Goal: Information Seeking & Learning: Learn about a topic

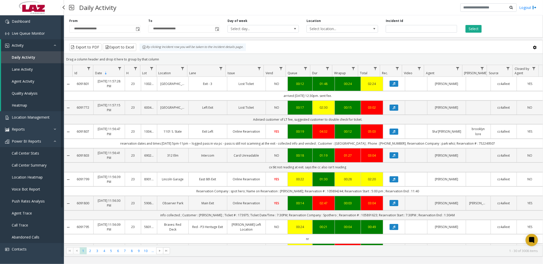
click at [37, 152] on span "Call Center Stats" at bounding box center [25, 153] width 27 height 5
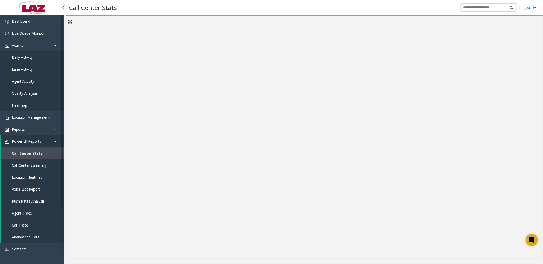
click at [39, 164] on span "Call Center Summary" at bounding box center [29, 165] width 35 height 5
click at [19, 44] on span "Activity" at bounding box center [18, 45] width 12 height 5
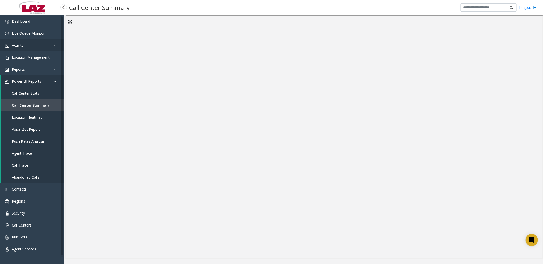
click at [24, 43] on link "Activity" at bounding box center [32, 45] width 64 height 12
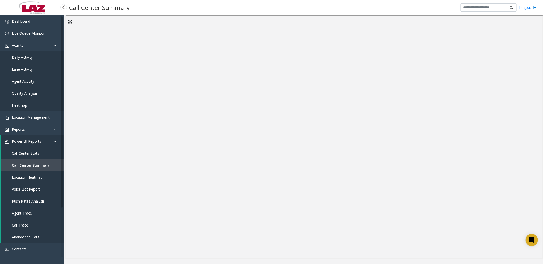
click at [23, 54] on link "Daily Activity" at bounding box center [32, 57] width 64 height 12
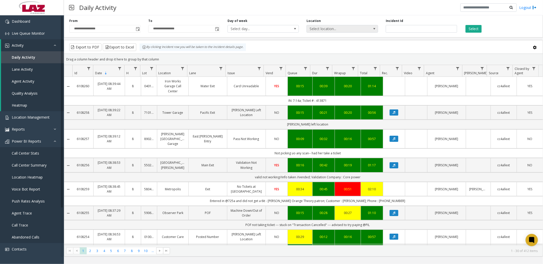
click at [330, 29] on span "Select location..." at bounding box center [335, 28] width 57 height 7
type input "*******"
click at [346, 52] on li "824 Freight Ninja" at bounding box center [342, 55] width 70 height 7
click at [139, 28] on span "Toggle popup" at bounding box center [138, 29] width 4 height 4
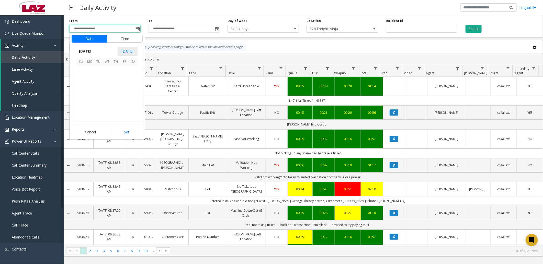
scroll to position [91674, 0]
click at [88, 68] on span "1" at bounding box center [89, 70] width 9 height 9
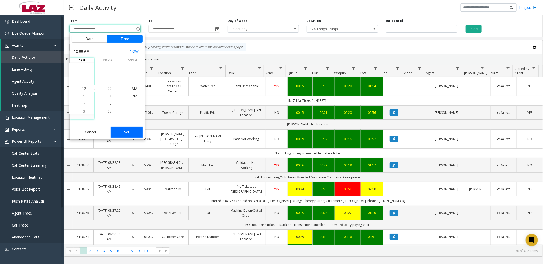
click at [127, 133] on button "Set" at bounding box center [127, 132] width 32 height 11
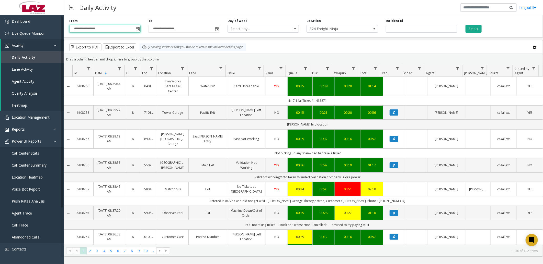
type input "**********"
click at [476, 27] on button "Select" at bounding box center [473, 29] width 16 height 8
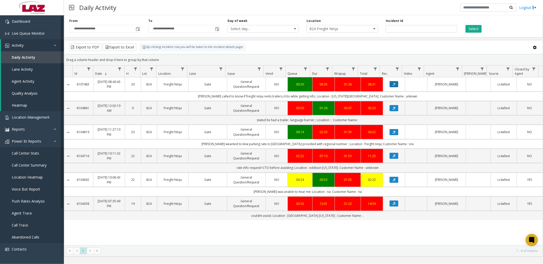
click at [390, 83] on button "Data table" at bounding box center [393, 84] width 9 height 6
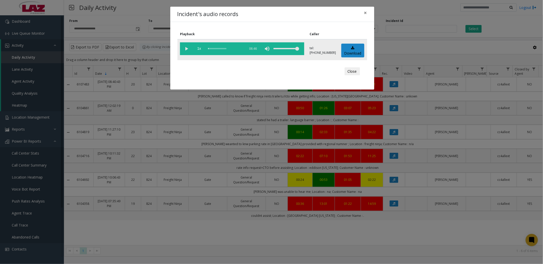
click at [188, 49] on vg-play-pause at bounding box center [186, 48] width 13 height 13
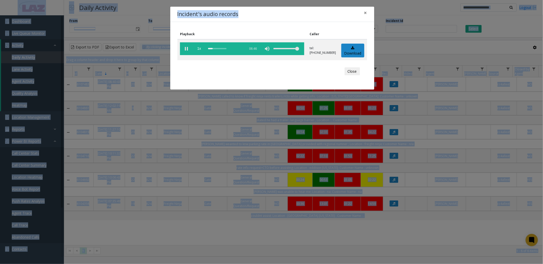
drag, startPoint x: 334, startPoint y: 10, endPoint x: -122, endPoint y: 13, distance: 456.0
click at [0, 13] on html "**********" at bounding box center [271, 132] width 543 height 264
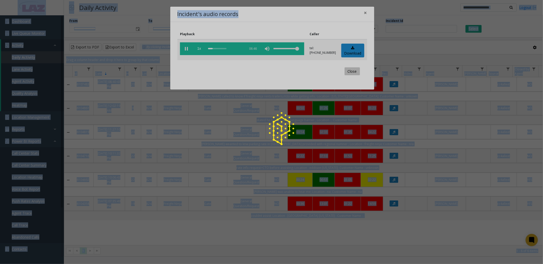
click at [352, 71] on button "Close" at bounding box center [351, 71] width 15 height 8
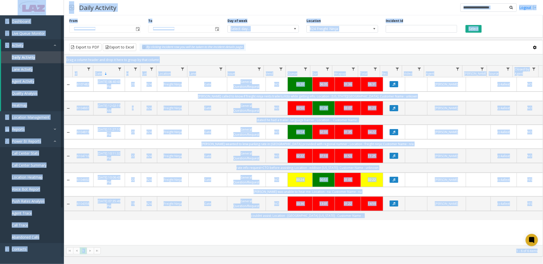
click at [409, 46] on div "Export to PDF Export to Excel By clicking Incident row you will be taken to the…" at bounding box center [303, 47] width 470 height 8
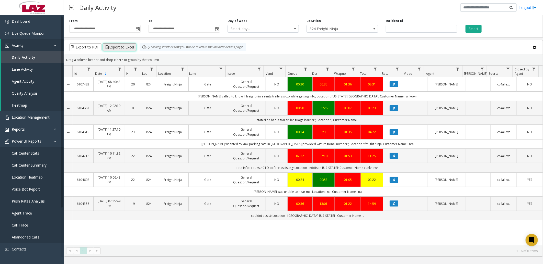
click at [124, 47] on button "Export to Excel" at bounding box center [119, 47] width 33 height 8
click at [392, 84] on button "Data table" at bounding box center [393, 84] width 9 height 6
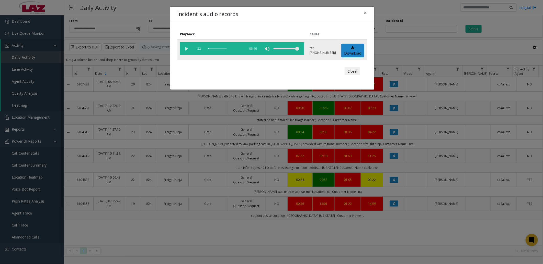
click at [186, 47] on vg-play-pause at bounding box center [186, 48] width 13 height 13
click at [211, 47] on div "scrub bar" at bounding box center [225, 48] width 35 height 13
click at [187, 46] on vg-play-pause at bounding box center [186, 48] width 13 height 13
click at [354, 70] on button "Close" at bounding box center [351, 71] width 15 height 8
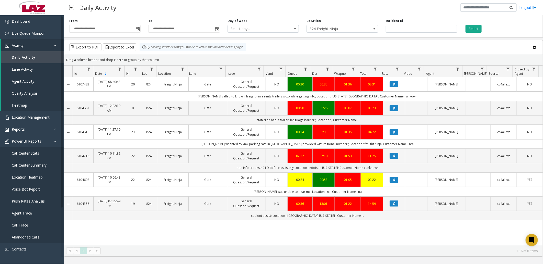
click at [212, 15] on div "Daily Activity Logout" at bounding box center [303, 7] width 479 height 15
click at [31, 113] on link "Location Management" at bounding box center [32, 117] width 64 height 12
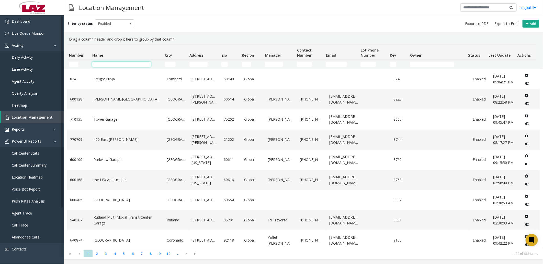
click at [113, 62] on input "Name Filter" at bounding box center [121, 64] width 59 height 5
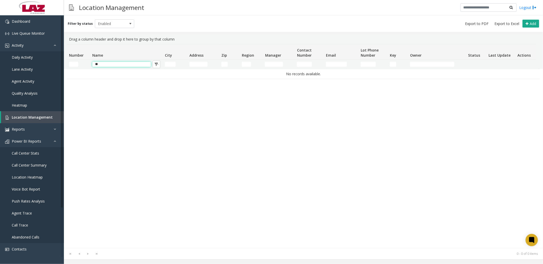
type input "*"
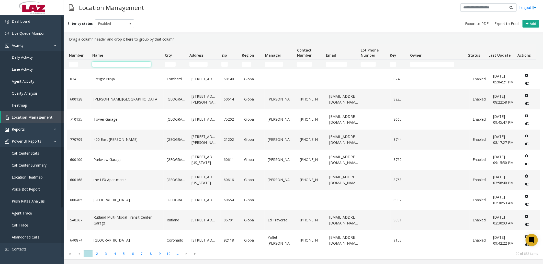
type input "*"
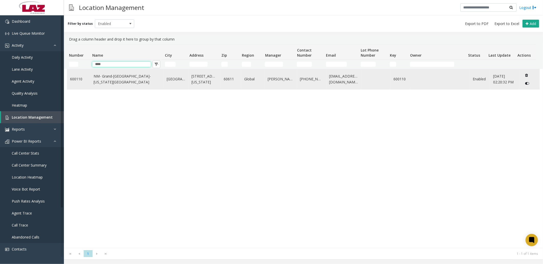
type input "****"
click at [115, 76] on td "NM- Grand-Columbus-Ohio Lot" at bounding box center [126, 79] width 73 height 20
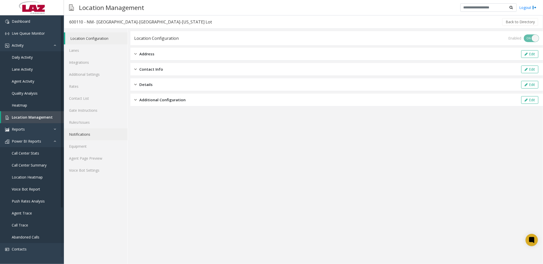
click at [81, 133] on link "Notifications" at bounding box center [96, 135] width 64 height 12
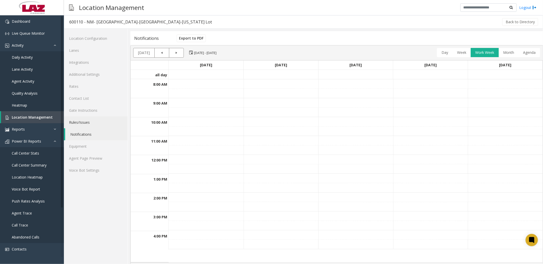
click at [80, 124] on link "Rules/Issues" at bounding box center [96, 122] width 64 height 12
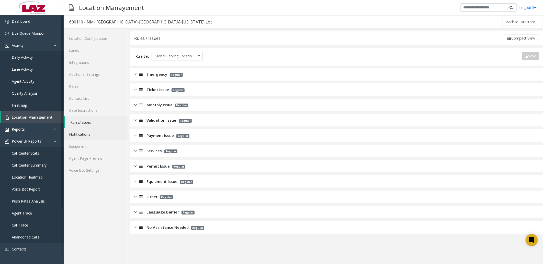
click at [85, 132] on link "Notifications" at bounding box center [96, 135] width 64 height 12
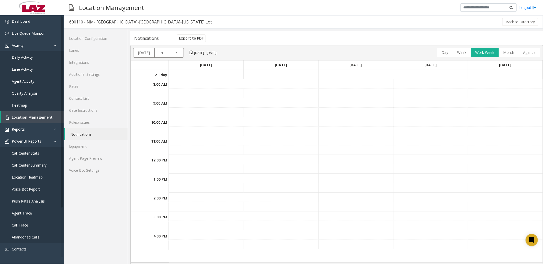
click at [77, 133] on link "Notifications" at bounding box center [96, 135] width 62 height 12
click at [202, 84] on td at bounding box center [206, 83] width 75 height 9
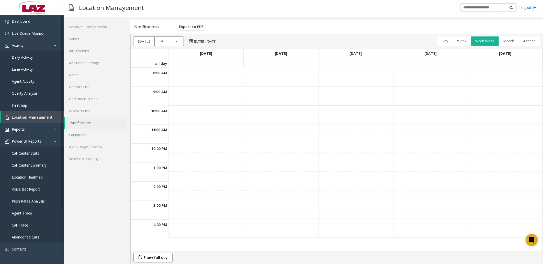
click at [207, 75] on td at bounding box center [206, 72] width 75 height 9
click at [207, 73] on td at bounding box center [206, 72] width 75 height 9
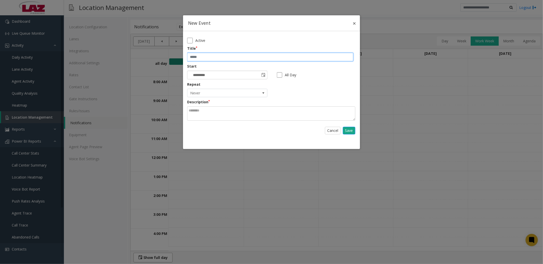
click at [197, 56] on input "text" at bounding box center [270, 57] width 166 height 9
type input "*"
click at [274, 56] on input "**********" at bounding box center [270, 57] width 166 height 9
type input "**********"
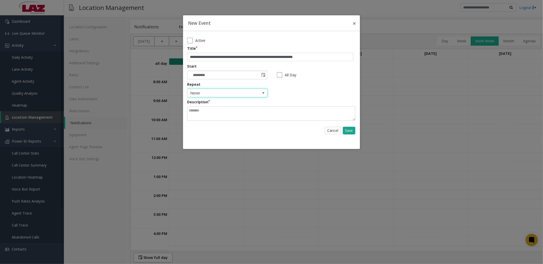
click at [264, 92] on span "select" at bounding box center [263, 93] width 4 height 4
click at [244, 108] on li "Daily" at bounding box center [225, 109] width 74 height 7
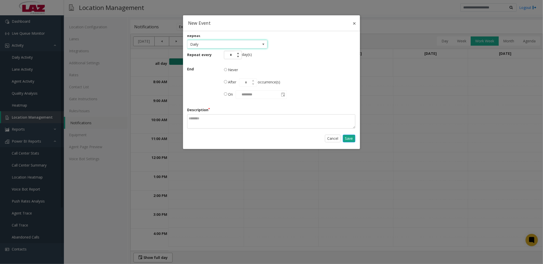
scroll to position [50, 0]
click at [257, 95] on span "********" at bounding box center [261, 93] width 51 height 9
click at [282, 93] on span "********" at bounding box center [261, 93] width 51 height 9
click at [284, 94] on span "select" at bounding box center [283, 93] width 4 height 4
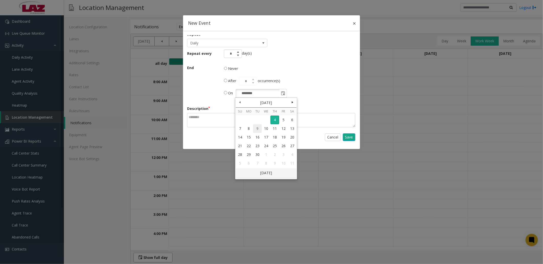
click at [259, 128] on link "9" at bounding box center [257, 128] width 9 height 9
type input "********"
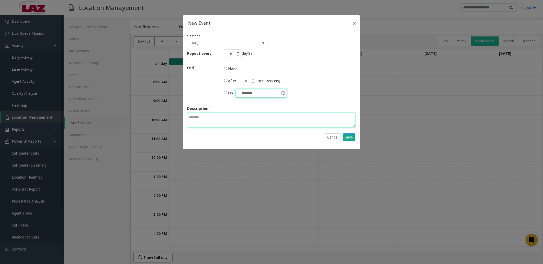
click at [214, 119] on textarea at bounding box center [271, 120] width 168 height 14
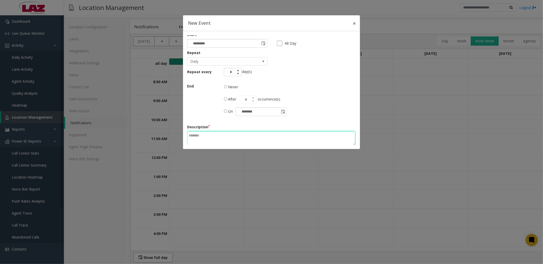
scroll to position [22, 0]
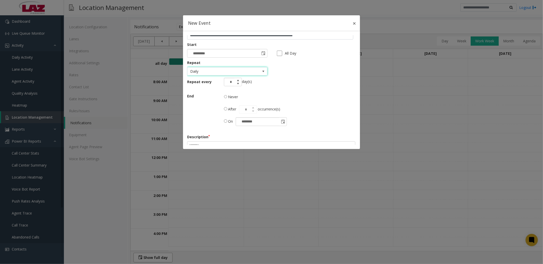
click at [261, 69] on span "select" at bounding box center [263, 71] width 4 height 4
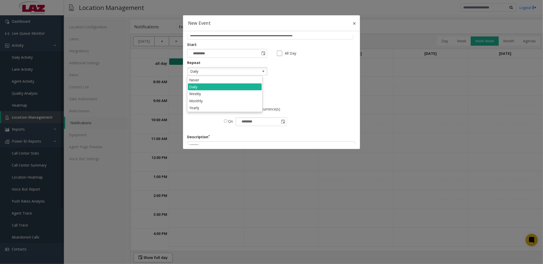
click at [261, 69] on span "select" at bounding box center [263, 71] width 4 height 4
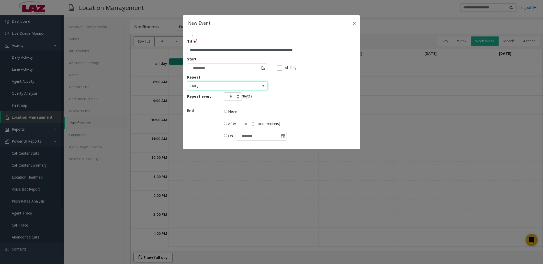
scroll to position [0, 0]
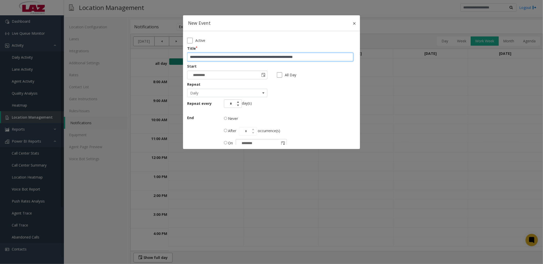
drag, startPoint x: 326, startPoint y: 57, endPoint x: 182, endPoint y: 45, distance: 144.3
click at [182, 45] on body "Dashboard Live Queue Monitor Activity Daily Activity Lane Activity Agent Activi…" at bounding box center [271, 132] width 543 height 264
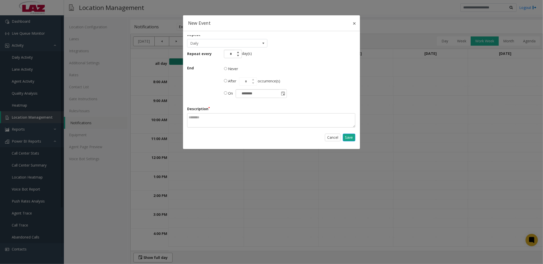
scroll to position [50, 0]
click at [217, 118] on textarea at bounding box center [271, 120] width 168 height 14
paste textarea "**********"
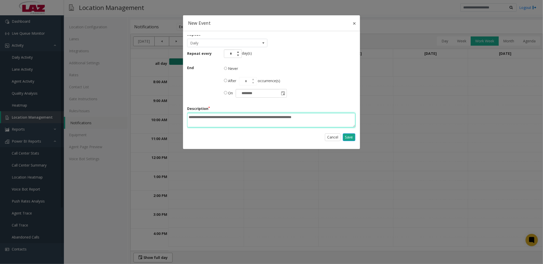
scroll to position [0, 0]
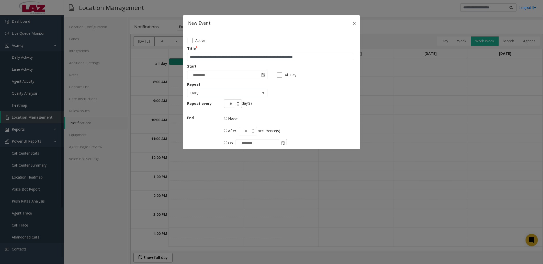
type textarea "**********"
click at [324, 58] on input "**********" at bounding box center [270, 57] width 166 height 9
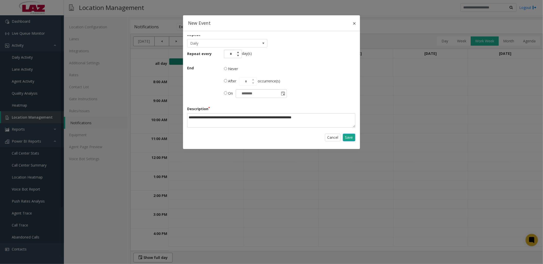
scroll to position [50, 0]
click at [344, 136] on link "Save" at bounding box center [349, 138] width 13 height 8
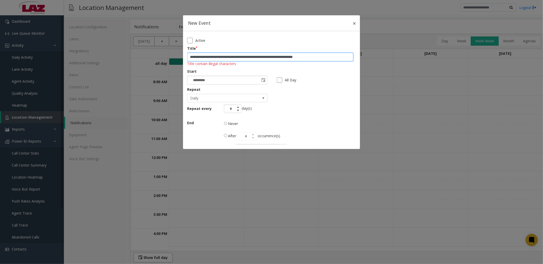
click at [224, 55] on input "**********" at bounding box center [270, 57] width 166 height 9
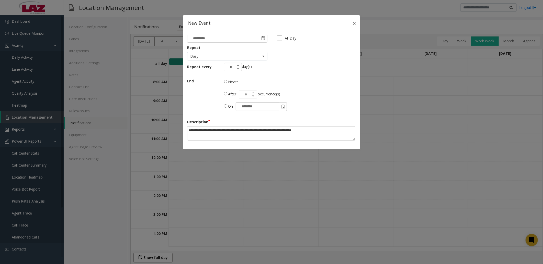
scroll to position [55, 0]
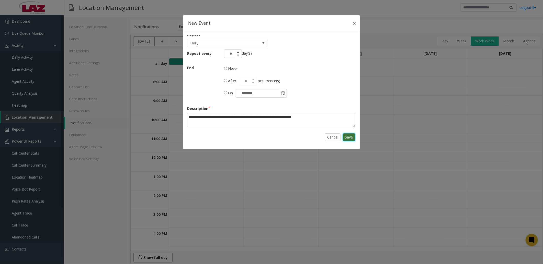
click at [348, 137] on link "Save" at bounding box center [349, 138] width 13 height 8
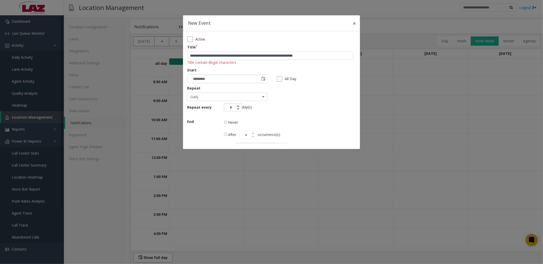
scroll to position [0, 0]
click at [330, 58] on input "**********" at bounding box center [270, 57] width 166 height 9
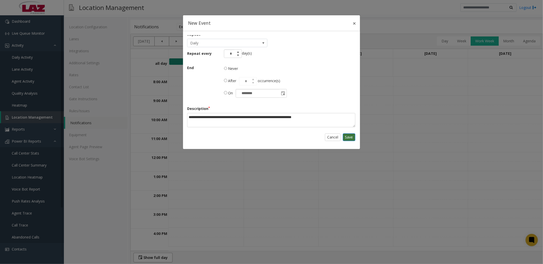
type input "**********"
click at [345, 136] on link "Save" at bounding box center [349, 138] width 13 height 8
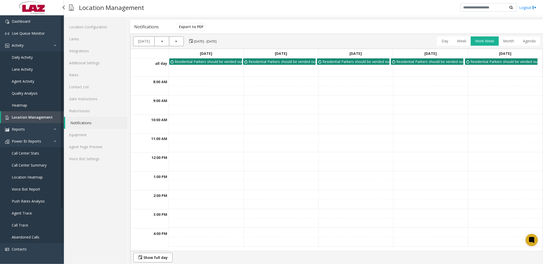
click at [31, 55] on span "Daily Activity" at bounding box center [22, 57] width 21 height 5
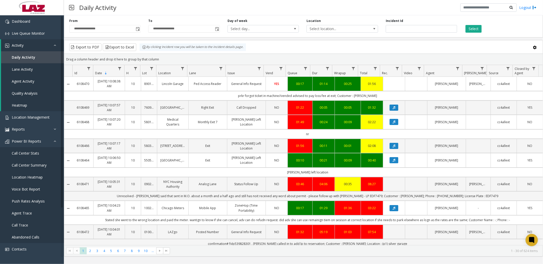
click at [194, 12] on div "Daily Activity Logout" at bounding box center [303, 7] width 479 height 15
click at [329, 29] on span "Select location..." at bounding box center [335, 28] width 57 height 7
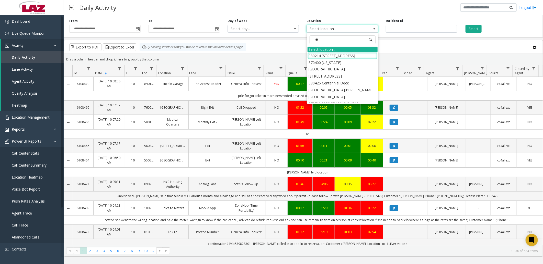
type input "***"
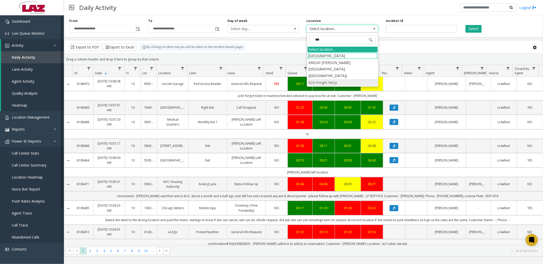
click at [333, 79] on li "824 Freight Ninja" at bounding box center [342, 82] width 70 height 7
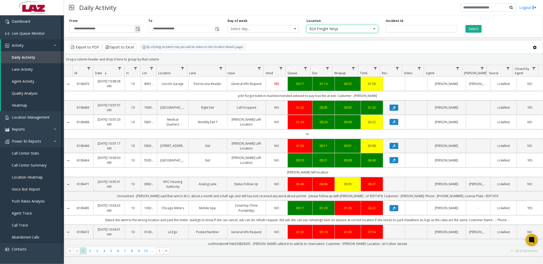
click at [138, 30] on span "Toggle popup" at bounding box center [138, 29] width 4 height 4
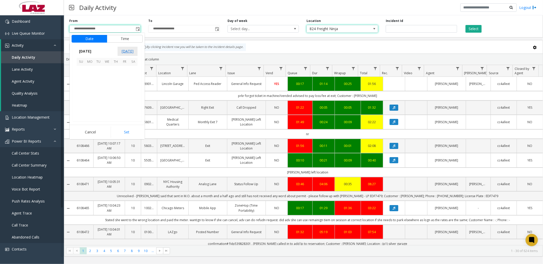
scroll to position [91674, 0]
click at [91, 69] on span "1" at bounding box center [89, 70] width 9 height 9
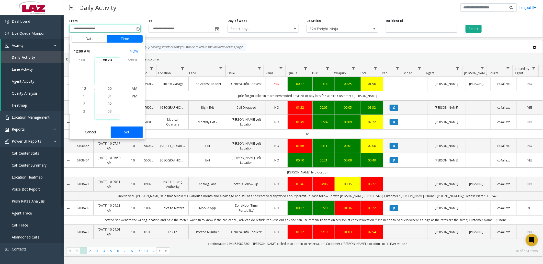
click at [127, 133] on button "Set" at bounding box center [127, 132] width 32 height 11
type input "**********"
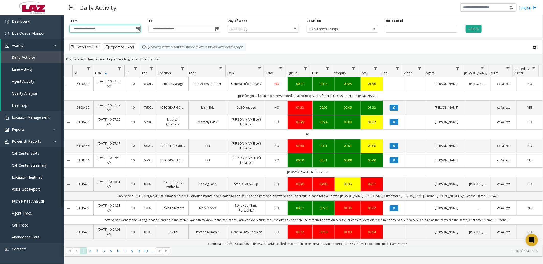
click at [471, 24] on div "Select" at bounding box center [500, 26] width 79 height 14
click at [473, 28] on button "Select" at bounding box center [473, 29] width 16 height 8
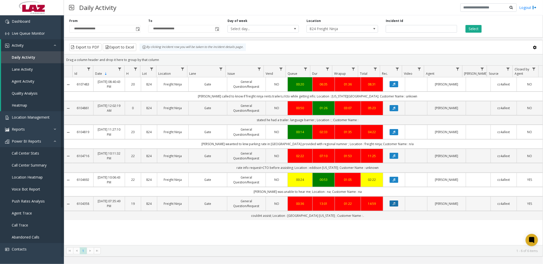
click at [392, 205] on icon "Data table" at bounding box center [393, 203] width 3 height 3
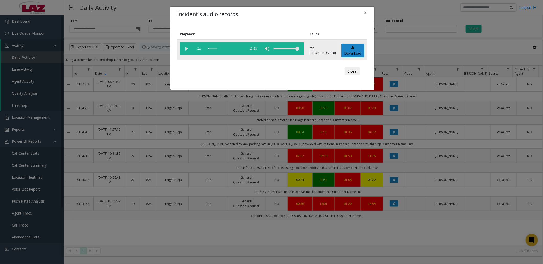
click at [185, 48] on vg-play-pause at bounding box center [186, 48] width 13 height 13
click at [209, 48] on div "scrub bar" at bounding box center [225, 48] width 35 height 13
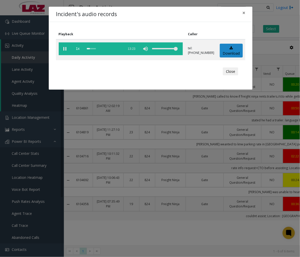
click at [151, 21] on div "Incident's audio records ×" at bounding box center [151, 15] width 204 height 16
click at [63, 49] on vg-play-pause at bounding box center [65, 48] width 13 height 13
click at [64, 48] on vg-play-pause at bounding box center [65, 48] width 13 height 13
click at [172, 70] on div "Close" at bounding box center [151, 71] width 182 height 15
click at [95, 48] on div "scrub bar" at bounding box center [104, 48] width 35 height 13
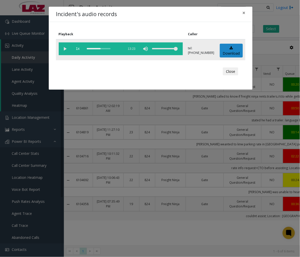
click at [98, 48] on div "scrub bar" at bounding box center [104, 48] width 35 height 13
click at [99, 48] on div "scrub bar" at bounding box center [104, 48] width 35 height 13
click at [102, 48] on div "scrub bar" at bounding box center [104, 48] width 35 height 13
click at [105, 49] on div "scrub bar" at bounding box center [104, 48] width 35 height 13
click at [232, 72] on button "Close" at bounding box center [230, 71] width 15 height 8
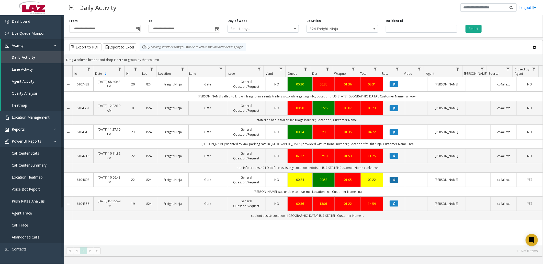
click at [392, 179] on icon "Data table" at bounding box center [393, 180] width 3 height 3
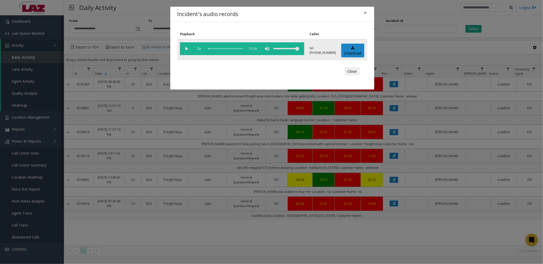
click at [186, 46] on vg-play-pause at bounding box center [186, 48] width 13 height 13
click at [214, 49] on div "scrub bar" at bounding box center [225, 48] width 35 height 13
click at [221, 48] on div "scrub bar" at bounding box center [225, 48] width 35 height 13
click at [223, 49] on div "scrub bar" at bounding box center [225, 48] width 35 height 13
click at [228, 49] on div "scrub bar" at bounding box center [225, 48] width 35 height 13
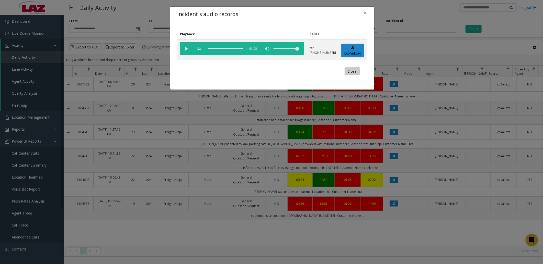
click at [349, 68] on button "Close" at bounding box center [351, 71] width 15 height 8
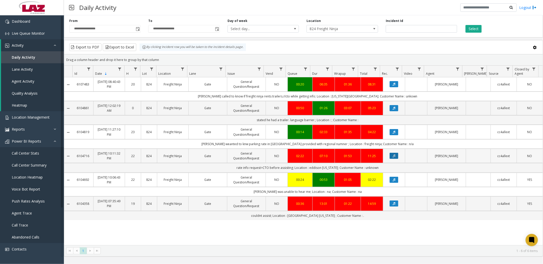
click at [392, 156] on icon "Data table" at bounding box center [393, 156] width 3 height 3
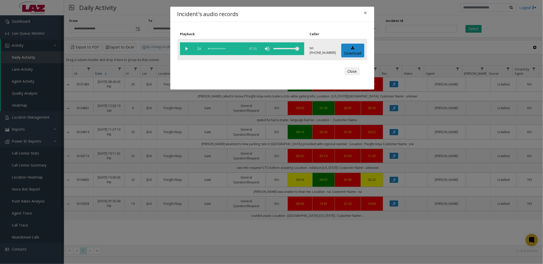
click at [186, 49] on vg-play-pause at bounding box center [186, 48] width 13 height 13
click at [214, 49] on div "scrub bar" at bounding box center [225, 48] width 35 height 13
click at [216, 49] on div "scrub bar" at bounding box center [225, 48] width 35 height 13
click at [217, 48] on div "scrub bar" at bounding box center [225, 48] width 35 height 13
click at [218, 49] on div "scrub bar" at bounding box center [225, 48] width 35 height 13
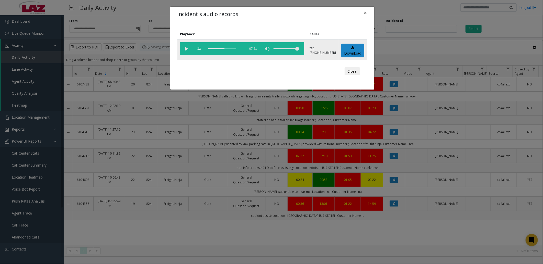
click at [220, 49] on div "scrub bar" at bounding box center [225, 48] width 35 height 13
click at [223, 50] on div "scrub bar" at bounding box center [225, 48] width 35 height 13
click at [226, 49] on div "scrub bar" at bounding box center [225, 48] width 35 height 13
click at [227, 49] on div "scrub bar" at bounding box center [225, 48] width 35 height 13
click at [228, 48] on div "scrub bar" at bounding box center [225, 48] width 35 height 13
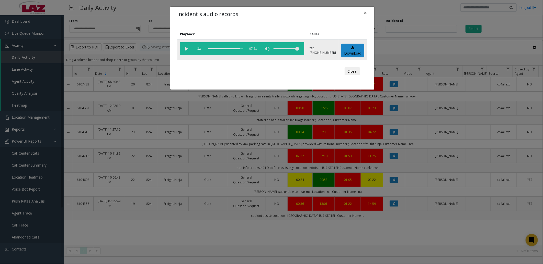
click at [229, 49] on div "scrub bar" at bounding box center [225, 48] width 35 height 13
click at [349, 71] on button "Close" at bounding box center [351, 71] width 15 height 8
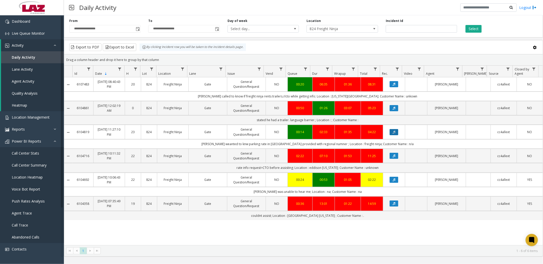
click at [392, 132] on icon "Data table" at bounding box center [393, 132] width 3 height 3
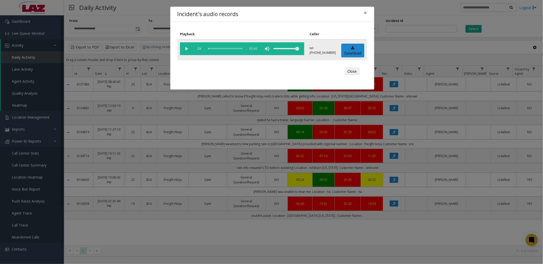
click at [187, 49] on vg-play-pause at bounding box center [186, 48] width 13 height 13
click at [352, 72] on button "Close" at bounding box center [351, 71] width 15 height 8
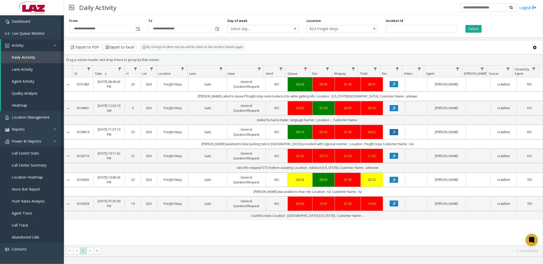
click at [392, 132] on icon "Data table" at bounding box center [393, 132] width 3 height 3
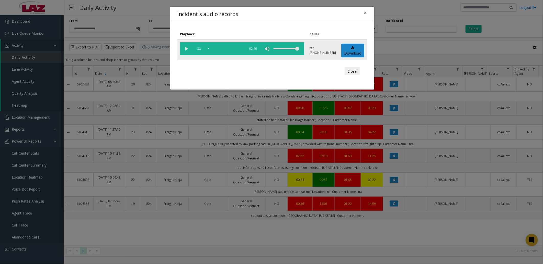
click at [186, 47] on vg-play-pause at bounding box center [186, 48] width 13 height 13
click at [184, 48] on vg-play-pause at bounding box center [186, 48] width 13 height 13
click at [364, 12] on span "×" at bounding box center [365, 12] width 3 height 7
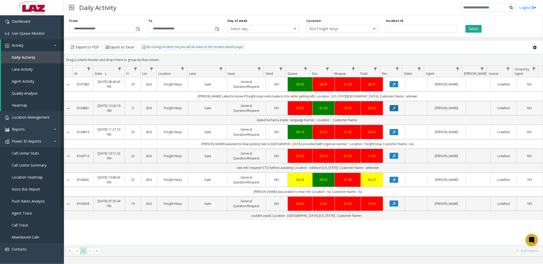
click at [392, 108] on button "Data table" at bounding box center [393, 108] width 9 height 6
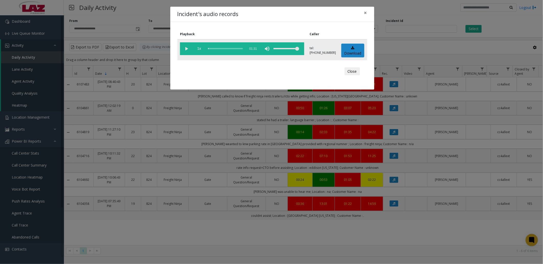
click at [186, 49] on vg-play-pause at bounding box center [186, 48] width 13 height 13
click at [188, 47] on vg-play-pause at bounding box center [186, 48] width 13 height 13
click at [187, 47] on vg-play-pause at bounding box center [186, 48] width 13 height 13
click at [365, 11] on span "×" at bounding box center [365, 12] width 3 height 7
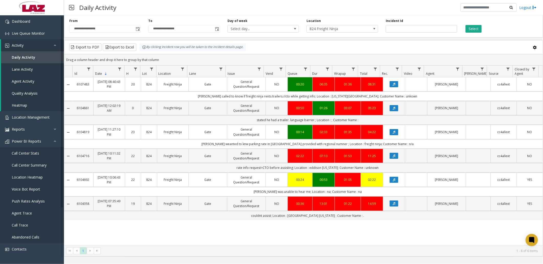
click at [210, 9] on div "Daily Activity Logout" at bounding box center [303, 7] width 479 height 15
click at [26, 55] on span "Daily Activity" at bounding box center [24, 57] width 24 height 5
click at [32, 68] on link "Lane Activity" at bounding box center [32, 69] width 63 height 12
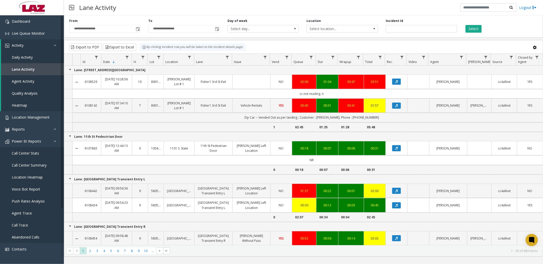
click at [382, 43] on kendo-grid-toolbar "Export to PDF Export to Excel By clicking Incident row you will be taken to the…" at bounding box center [303, 47] width 478 height 14
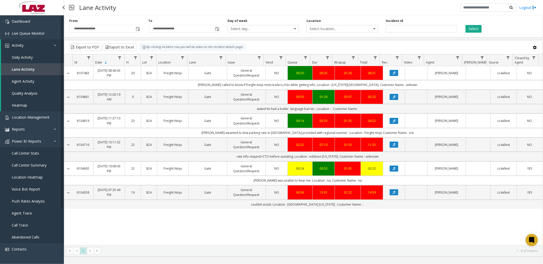
click at [24, 54] on link "Daily Activity" at bounding box center [32, 57] width 63 height 12
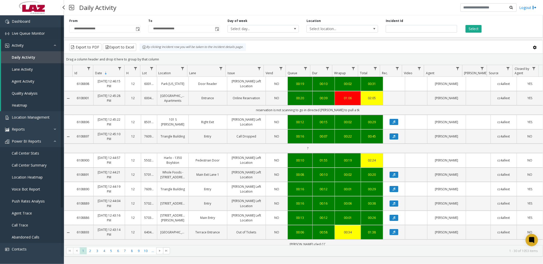
click at [31, 29] on link "Live Queue Monitor" at bounding box center [32, 33] width 64 height 12
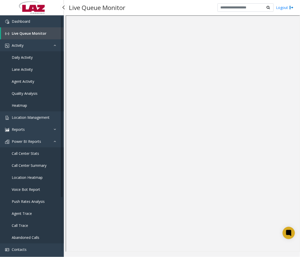
click at [31, 32] on span "Live Queue Monitor" at bounding box center [29, 33] width 35 height 5
click at [21, 55] on span "Daily Activity" at bounding box center [22, 57] width 21 height 5
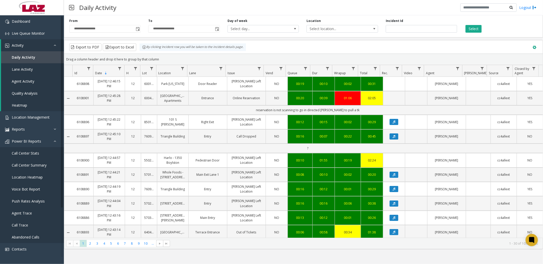
click at [533, 45] on button at bounding box center [534, 47] width 10 height 10
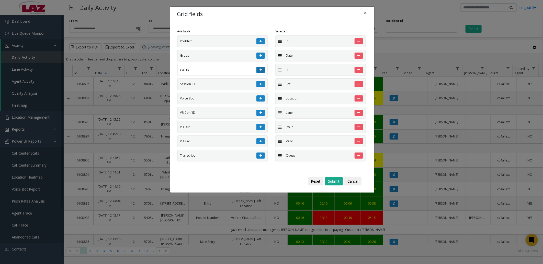
click at [260, 70] on button at bounding box center [260, 70] width 8 height 6
click at [335, 183] on button "Submit" at bounding box center [334, 182] width 18 height 8
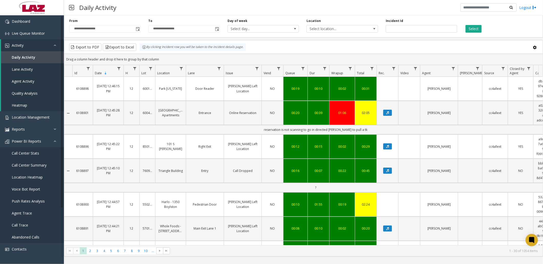
scroll to position [0, 20]
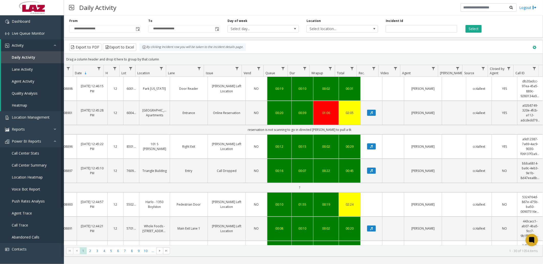
click at [535, 44] on button at bounding box center [534, 47] width 10 height 10
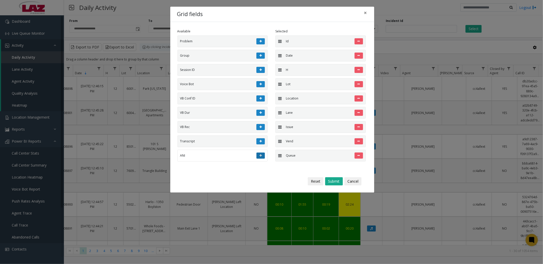
click at [257, 156] on button at bounding box center [260, 156] width 8 height 6
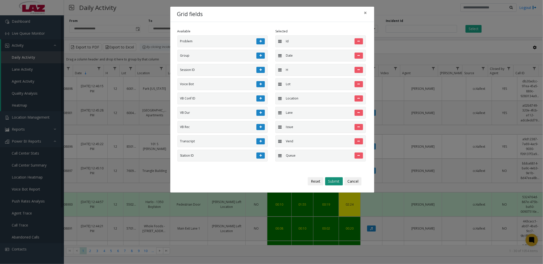
click at [335, 182] on button "Submit" at bounding box center [334, 182] width 18 height 8
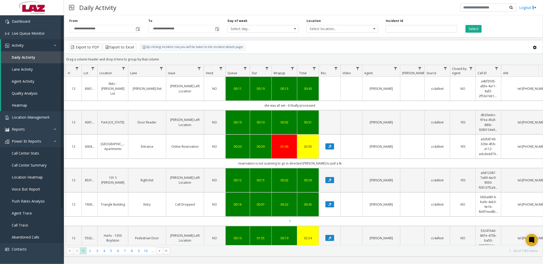
scroll to position [0, 84]
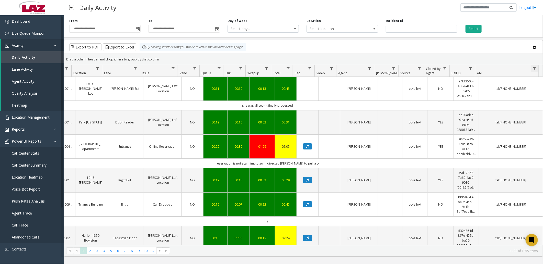
click at [533, 68] on span "Data table" at bounding box center [534, 69] width 4 height 4
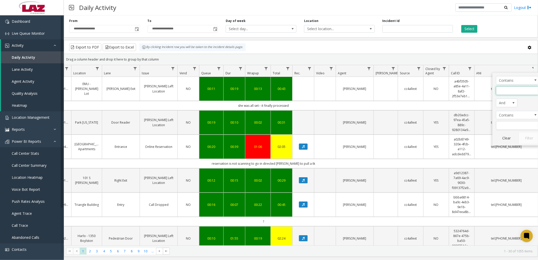
click at [505, 91] on input "ANI Filter" at bounding box center [517, 90] width 43 height 9
type input "********"
click button "Filter" at bounding box center [529, 138] width 21 height 11
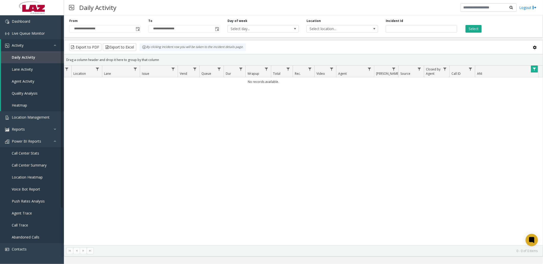
click at [532, 68] on span "Data table" at bounding box center [534, 69] width 4 height 4
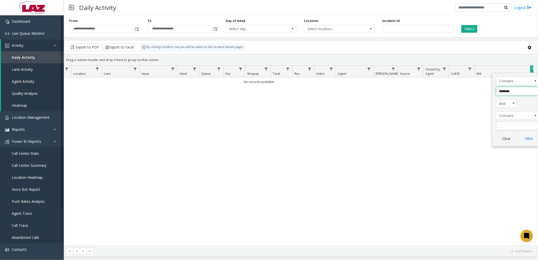
click at [507, 91] on input "********" at bounding box center [517, 91] width 43 height 9
type input "*******"
click at [530, 141] on button "Filter" at bounding box center [529, 138] width 21 height 11
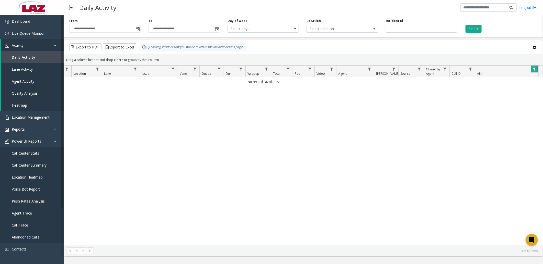
click at [534, 68] on span "Data table" at bounding box center [534, 69] width 4 height 4
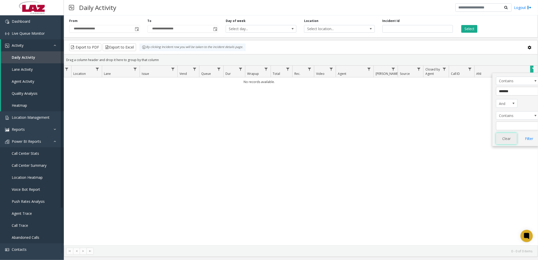
click at [506, 141] on button "Clear" at bounding box center [506, 138] width 21 height 11
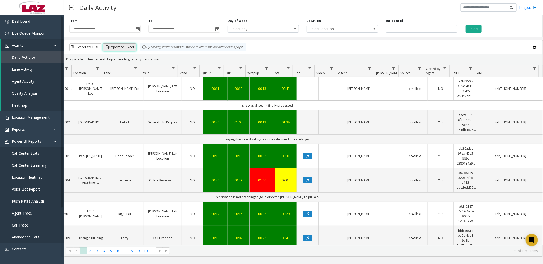
click at [130, 46] on button "Export to Excel" at bounding box center [119, 47] width 33 height 8
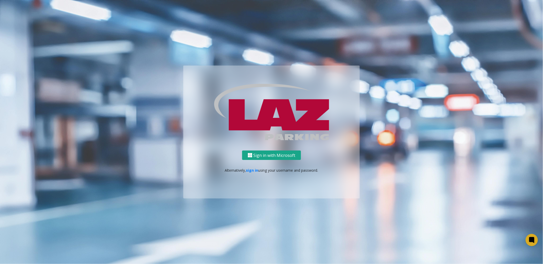
click at [271, 155] on button "Sign in with Microsoft" at bounding box center [271, 155] width 59 height 9
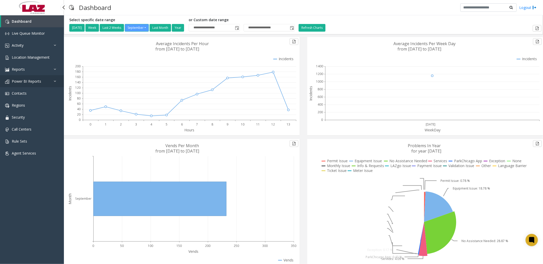
click at [20, 79] on span "Power BI Reports" at bounding box center [26, 81] width 29 height 5
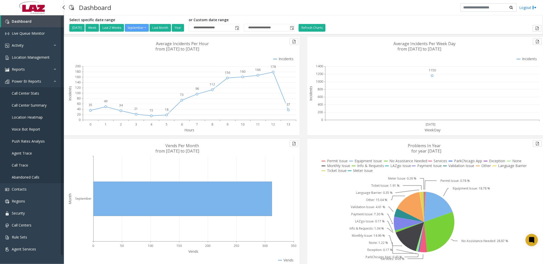
click at [31, 90] on link "Call Center Stats" at bounding box center [32, 93] width 64 height 12
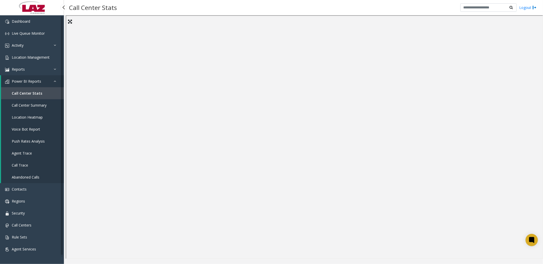
click at [19, 162] on link "Call Trace" at bounding box center [32, 165] width 63 height 12
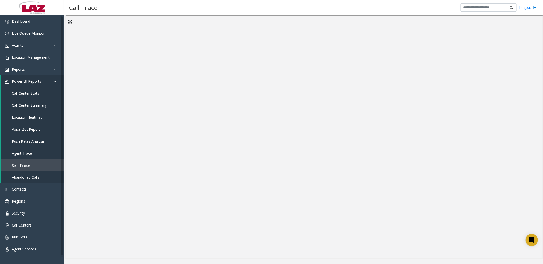
click at [407, 15] on div "Call Trace Logout" at bounding box center [303, 7] width 479 height 15
click at [366, 6] on div "Call Trace Logout" at bounding box center [303, 7] width 479 height 15
click at [29, 105] on span "Call Center Summary" at bounding box center [29, 105] width 35 height 5
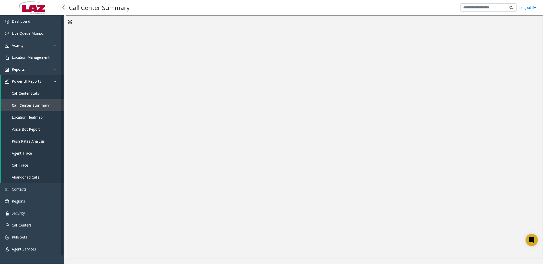
click at [31, 91] on span "Call Center Stats" at bounding box center [25, 93] width 27 height 5
click at [331, 12] on div "Call Center Stats Logout" at bounding box center [303, 7] width 479 height 15
click at [28, 162] on link "Call Trace" at bounding box center [32, 165] width 63 height 12
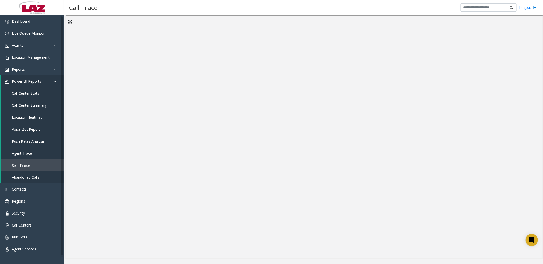
click at [291, 7] on div "Call Trace Logout" at bounding box center [303, 7] width 479 height 15
click at [276, 6] on div "Call Trace Logout" at bounding box center [303, 7] width 479 height 15
click at [377, 10] on div "Call Trace Logout" at bounding box center [303, 7] width 479 height 15
